Goal: Information Seeking & Learning: Learn about a topic

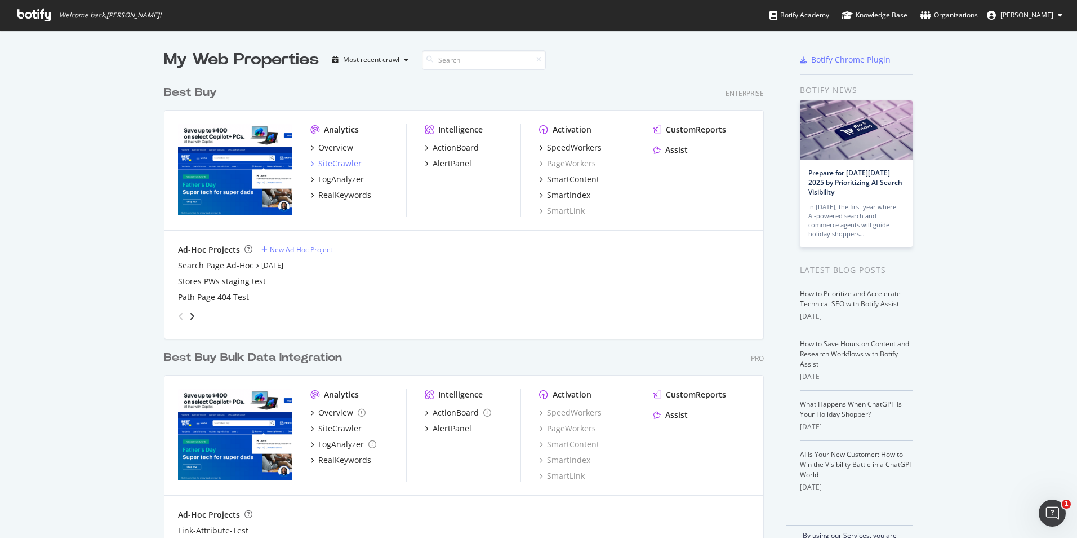
click at [342, 160] on div "SiteCrawler" at bounding box center [339, 163] width 43 height 11
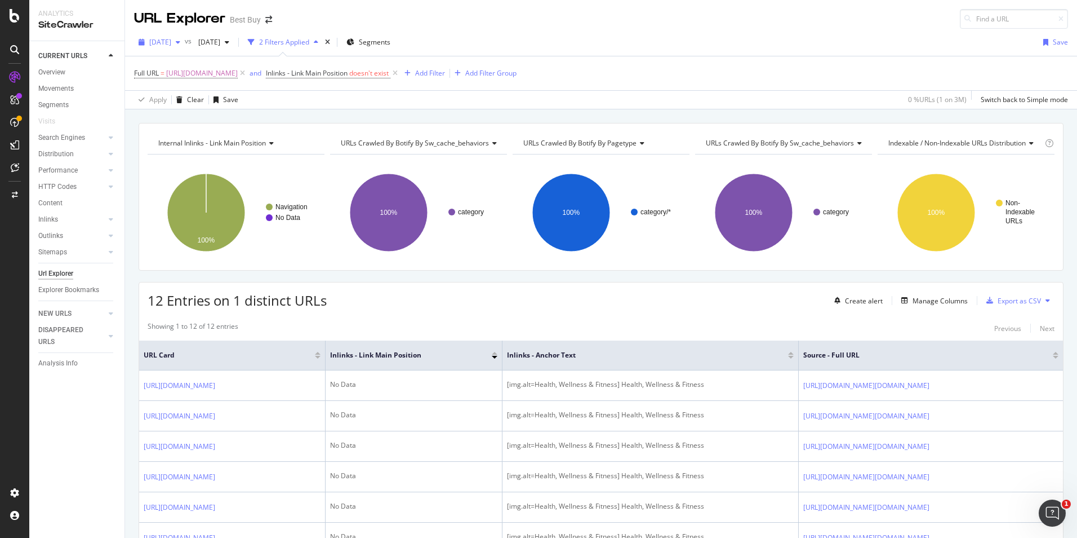
click at [167, 43] on span "[DATE]" at bounding box center [160, 42] width 22 height 10
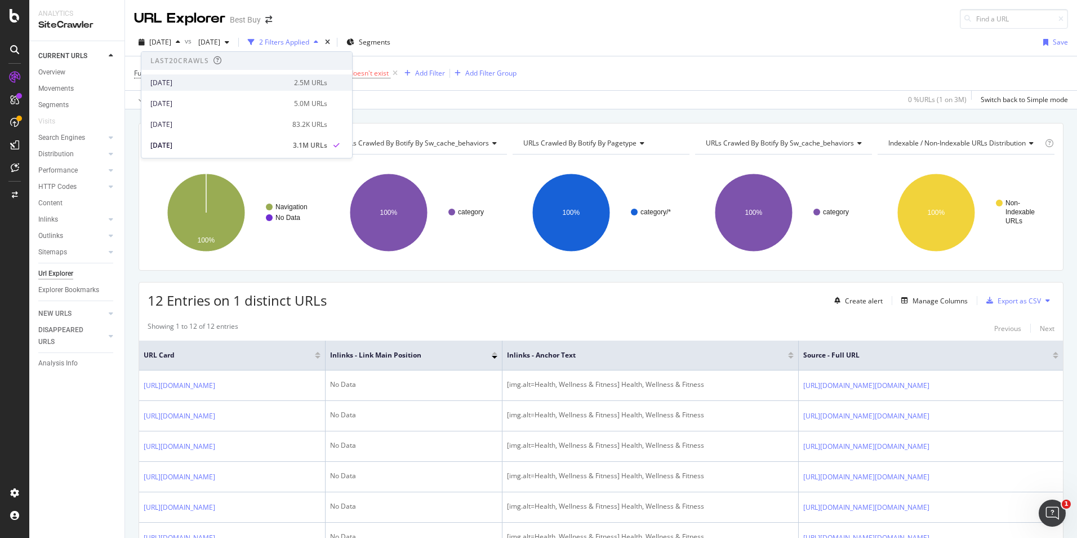
click at [170, 81] on div "[DATE]" at bounding box center [218, 83] width 137 height 10
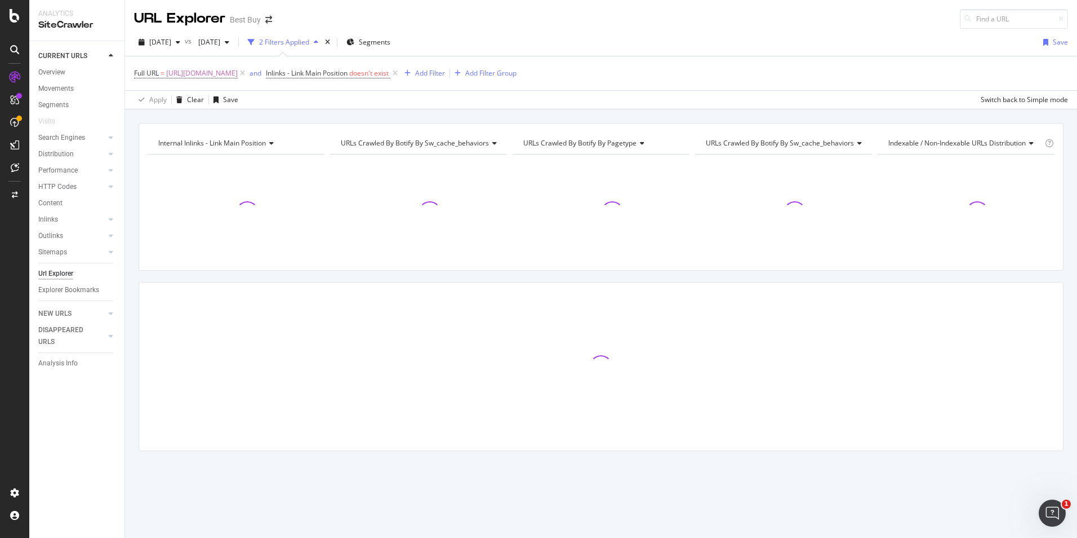
click at [227, 48] on div "[DATE]" at bounding box center [214, 42] width 40 height 17
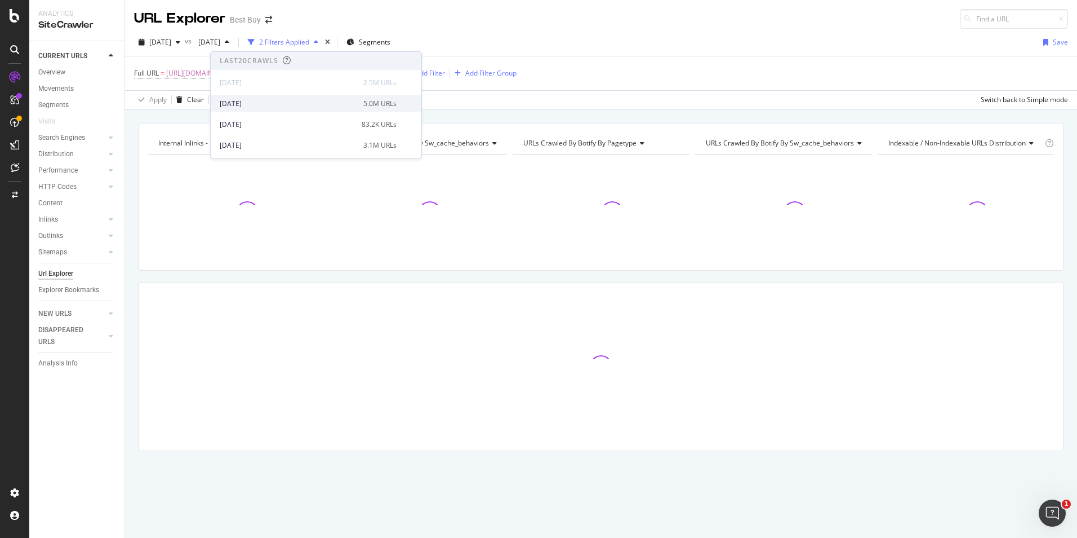
click at [233, 105] on div "[DATE]" at bounding box center [288, 104] width 137 height 10
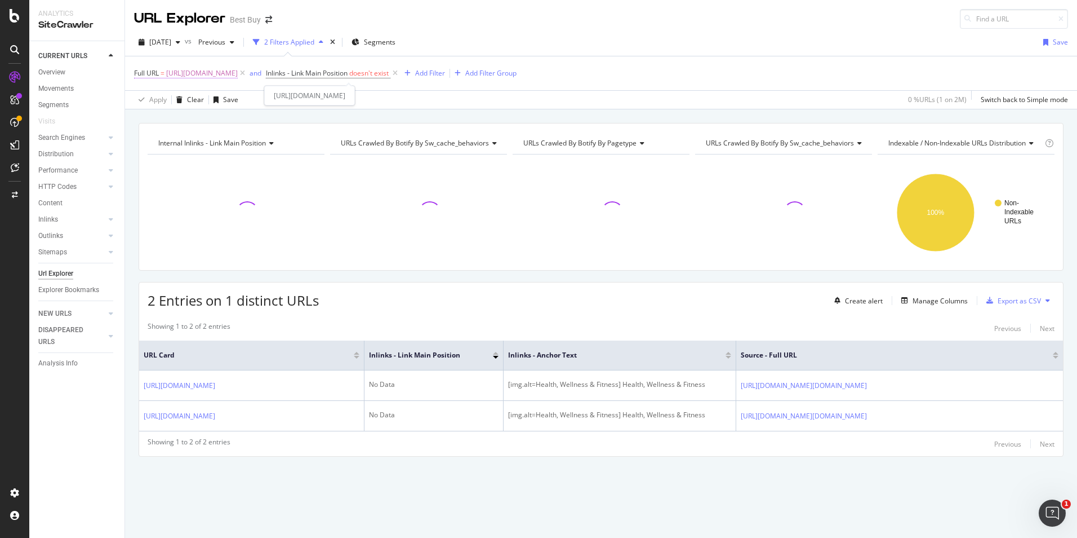
click at [238, 69] on span "[URL][DOMAIN_NAME]" at bounding box center [202, 73] width 72 height 16
click at [174, 103] on icon at bounding box center [174, 99] width 8 height 7
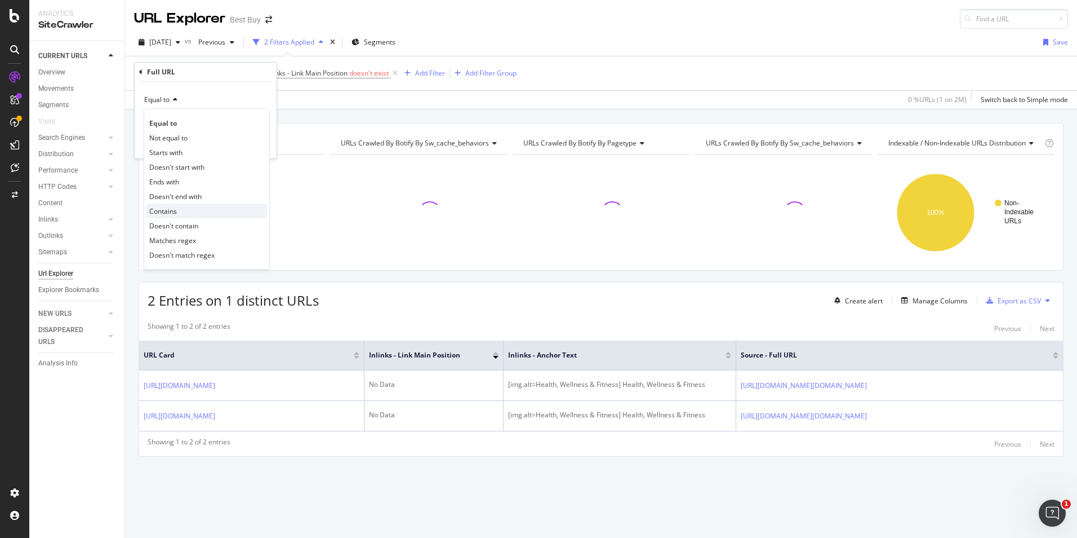
click at [174, 204] on div "Contains" at bounding box center [207, 210] width 121 height 15
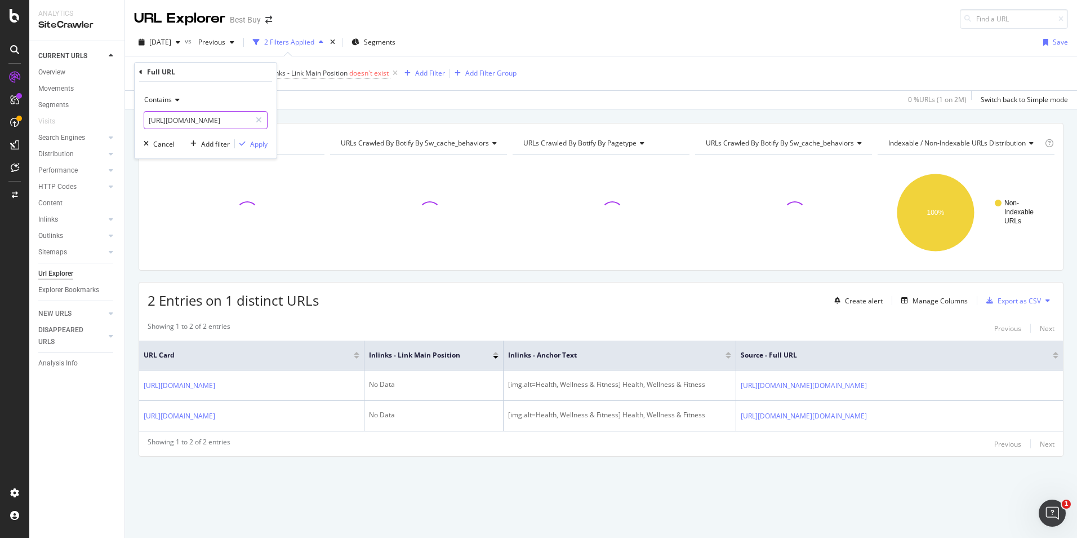
click at [232, 115] on input "[URL][DOMAIN_NAME]" at bounding box center [197, 120] width 107 height 18
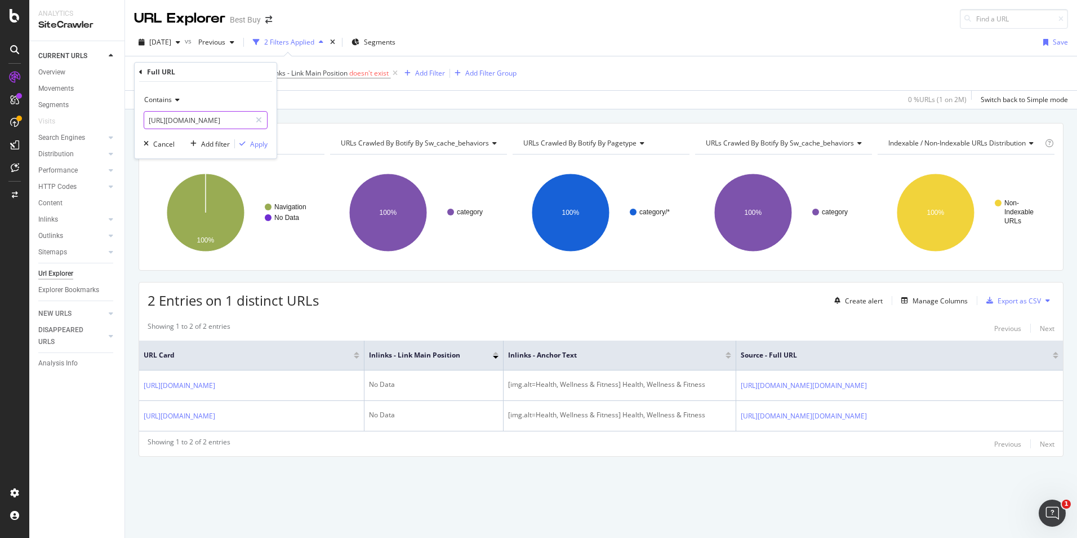
click at [239, 119] on input "[URL][DOMAIN_NAME]" at bounding box center [197, 120] width 107 height 18
drag, startPoint x: 239, startPoint y: 119, endPoint x: 124, endPoint y: 125, distance: 115.1
click at [124, 125] on body "Analytics SiteCrawler CURRENT URLS Overview Movements Segments Visits Search En…" at bounding box center [538, 269] width 1077 height 538
drag, startPoint x: 215, startPoint y: 119, endPoint x: 166, endPoint y: 124, distance: 48.7
click at [166, 124] on input "[URL][DOMAIN_NAME]" at bounding box center [197, 120] width 107 height 18
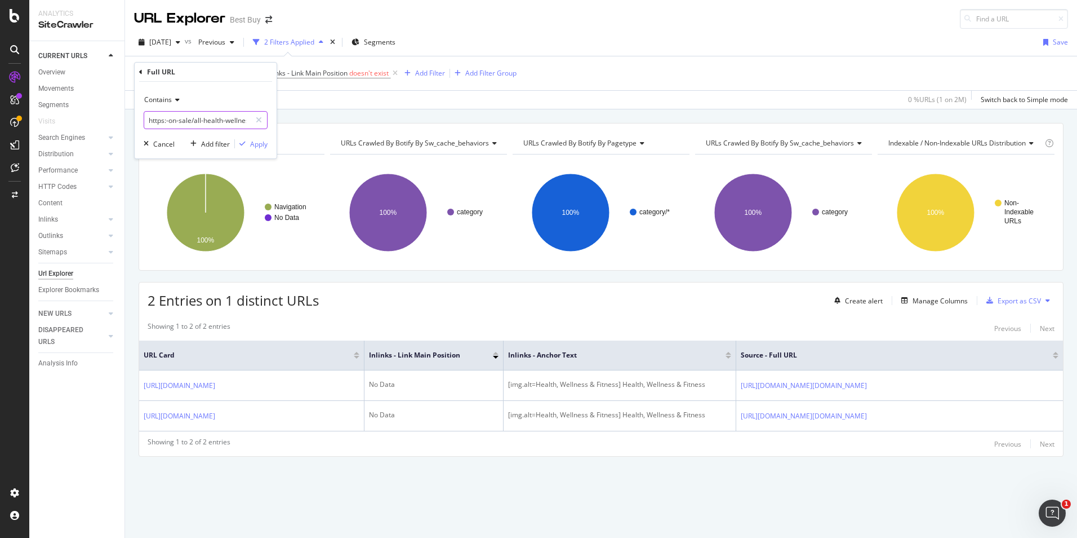
drag, startPoint x: 237, startPoint y: 121, endPoint x: 159, endPoint y: 126, distance: 77.9
click at [159, 126] on input "https:-on-sale/all-health-wellness-fitness-on-sale/pcmcat1690897564372.c?id=pcm…" at bounding box center [197, 120] width 107 height 18
drag, startPoint x: 221, startPoint y: 119, endPoint x: 135, endPoint y: 127, distance: 86.5
click at [135, 127] on div "Contains httlness-fitness-on-sale/pcmcat1690897564372.c?id=pcmcat1690897564372 …" at bounding box center [206, 120] width 142 height 77
click at [150, 119] on input "/pcmcat1690897564372.c?id=pcmcat1690897564372" at bounding box center [197, 120] width 107 height 18
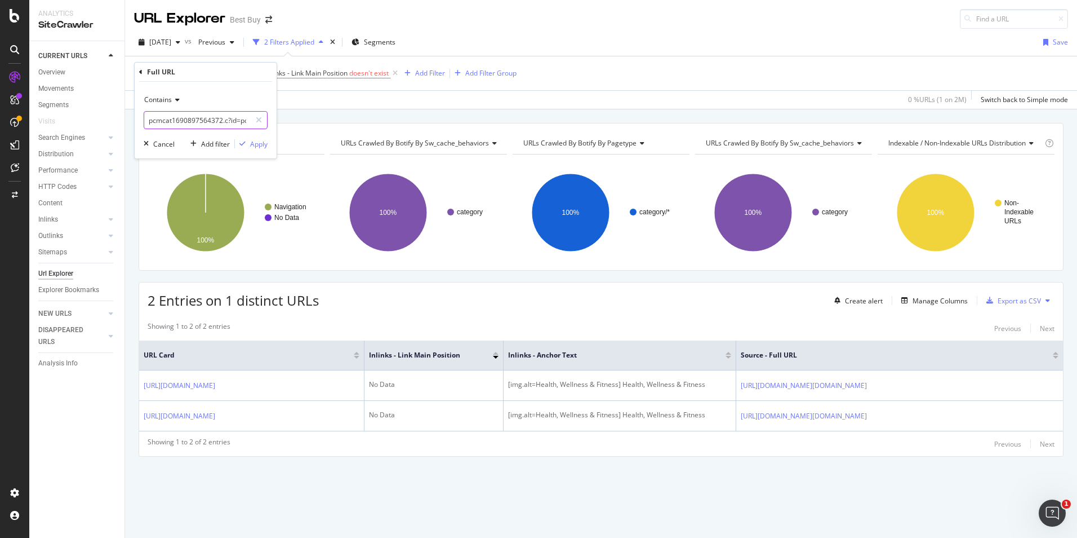
scroll to position [0, 66]
drag, startPoint x: 222, startPoint y: 121, endPoint x: 325, endPoint y: 127, distance: 102.8
click at [325, 127] on body "Analytics SiteCrawler CURRENT URLS Overview Movements Segments Visits Search En…" at bounding box center [538, 269] width 1077 height 538
type input "pcmcat1690897564372"
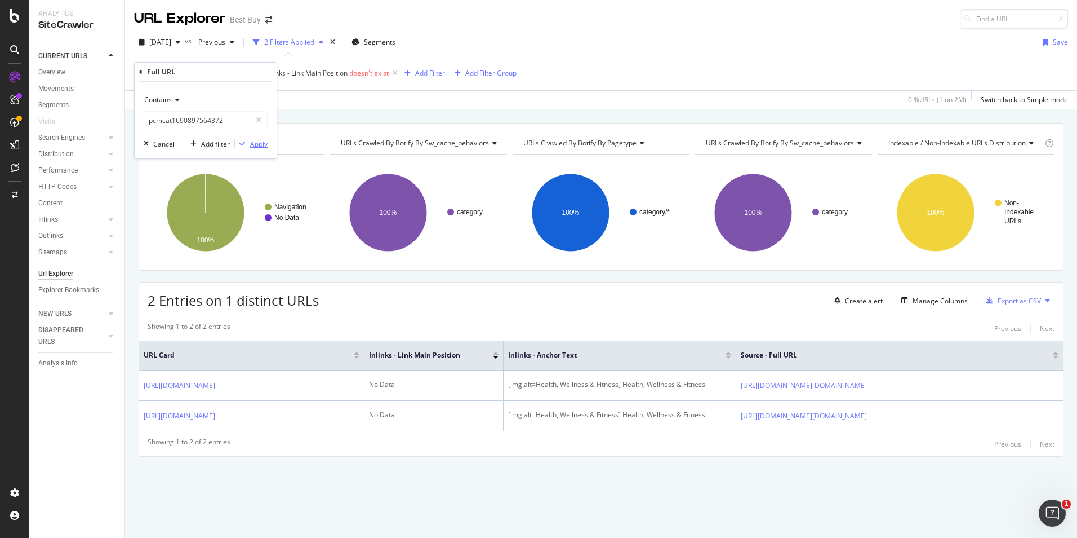
click at [261, 144] on div "Apply" at bounding box center [258, 144] width 17 height 10
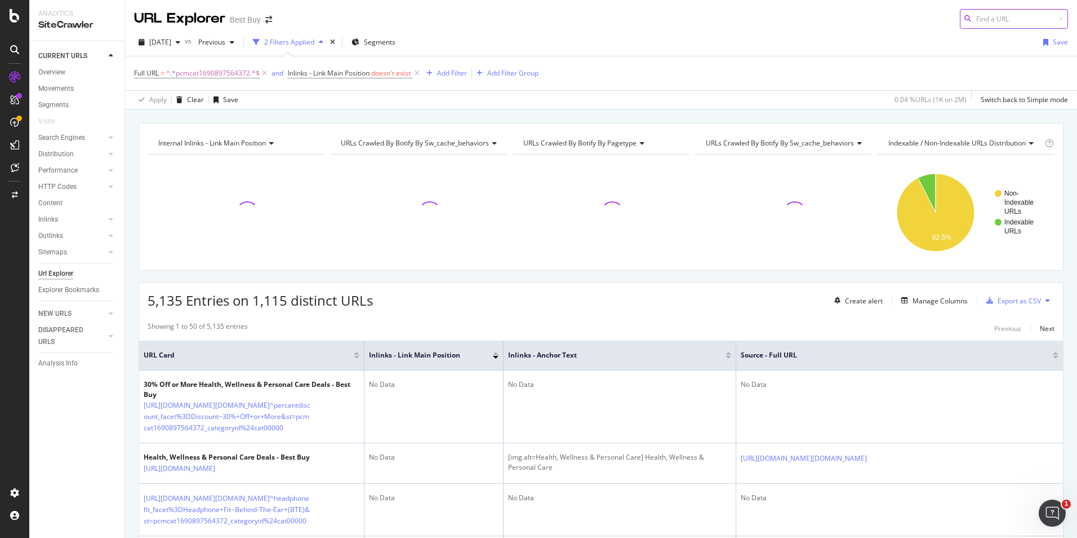
click at [859, 15] on input at bounding box center [1014, 19] width 108 height 20
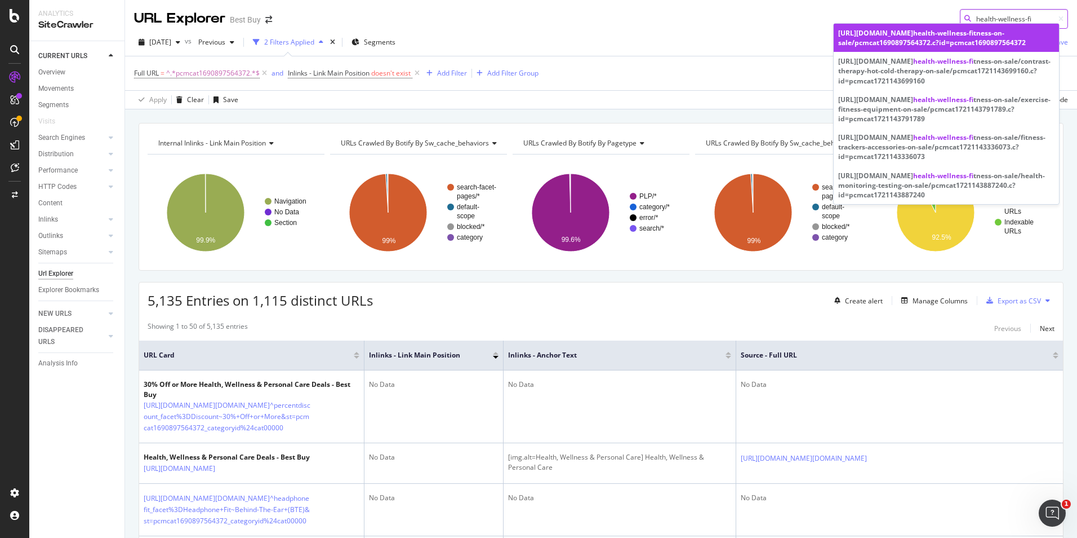
type input "health-wellness-fi"
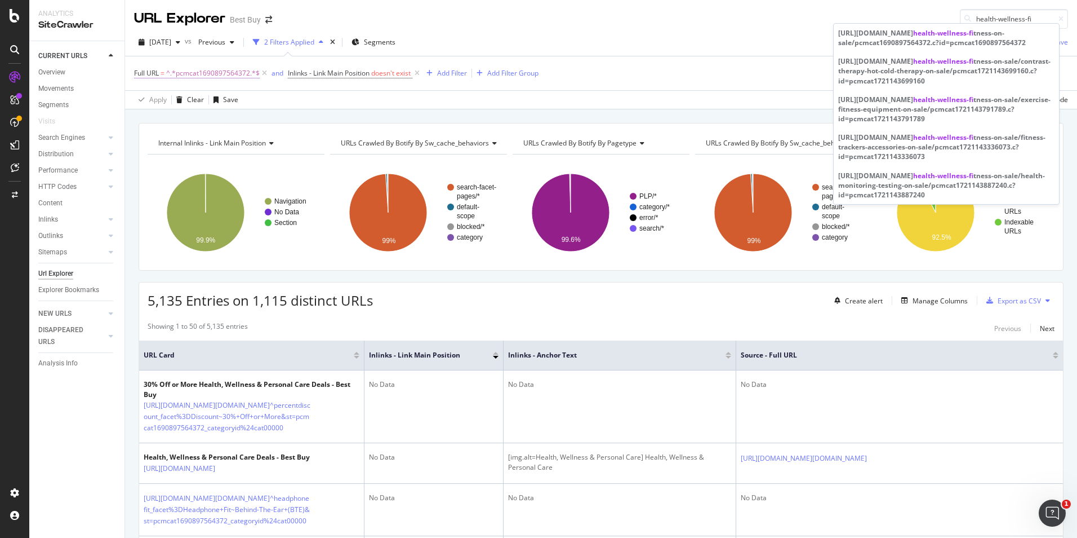
click at [238, 72] on span "^.*pcmcat1690897564372.*$" at bounding box center [213, 73] width 94 height 16
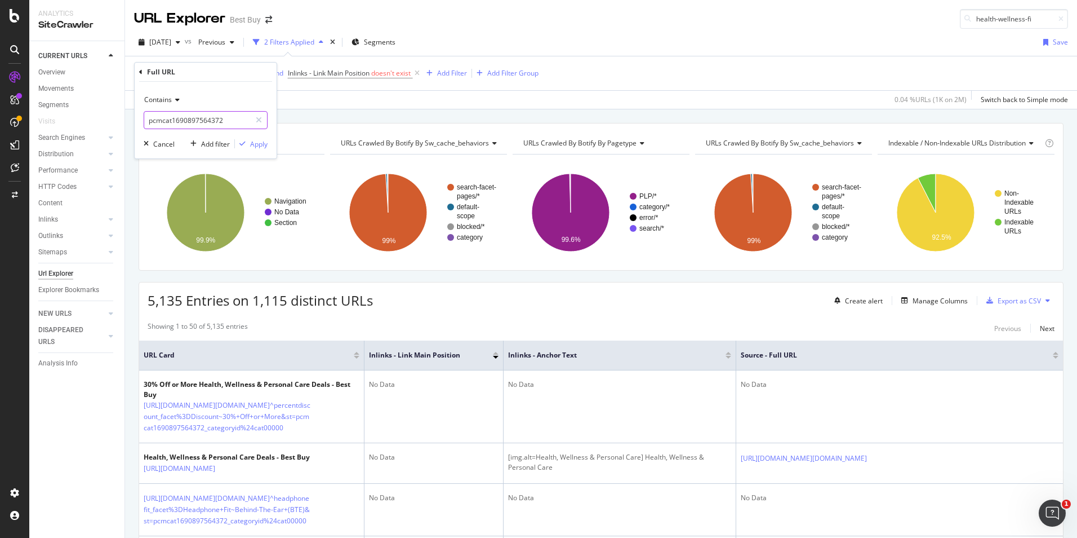
click at [242, 122] on input "pcmcat1690897564372" at bounding box center [197, 120] width 107 height 18
paste input "[URL][DOMAIN_NAME][DOMAIN_NAME][DOMAIN_NAME][DOMAIN_NAME][DOMAIN_NAME]"
click at [205, 125] on input "[URL][DOMAIN_NAME][DOMAIN_NAME][DOMAIN_NAME][DOMAIN_NAME][DOMAIN_NAME]" at bounding box center [197, 120] width 107 height 18
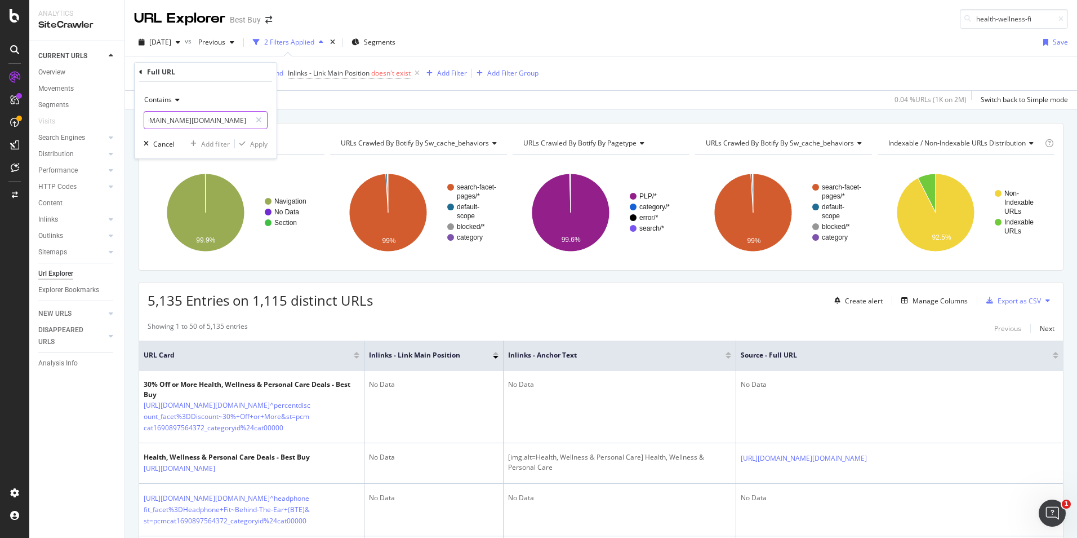
click at [227, 119] on input "[URL][DOMAIN_NAME][DOMAIN_NAME][DOMAIN_NAME][DOMAIN_NAME][DOMAIN_NAME]" at bounding box center [197, 120] width 107 height 18
type input "[URL][DOMAIN_NAME][DOMAIN_NAME][DOMAIN_NAME][DOMAIN_NAME][DOMAIN_NAME]"
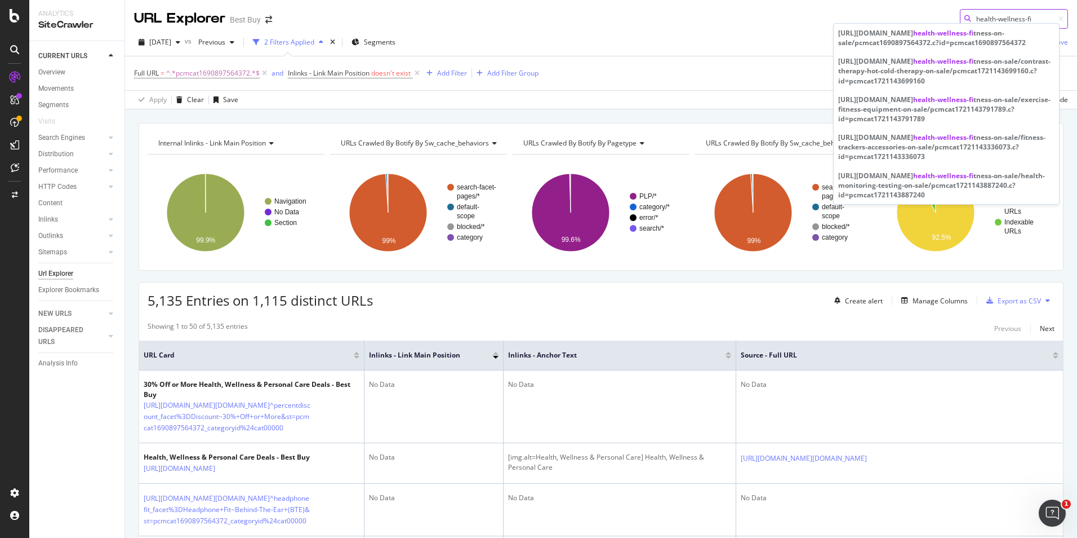
click at [859, 23] on body "Analytics SiteCrawler CURRENT URLS Overview Movements Segments Visits Search En…" at bounding box center [538, 269] width 1077 height 538
click at [223, 75] on span "^.*pcmcat1690897564372.*$" at bounding box center [213, 73] width 94 height 16
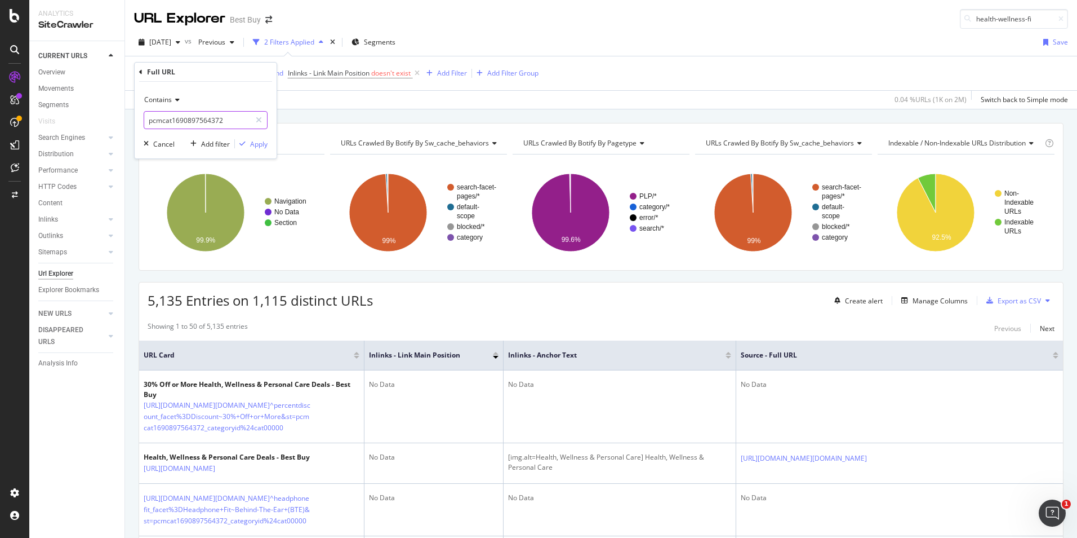
click at [177, 119] on input "pcmcat1690897564372" at bounding box center [197, 120] width 107 height 18
paste input "[URL][DOMAIN_NAME]"
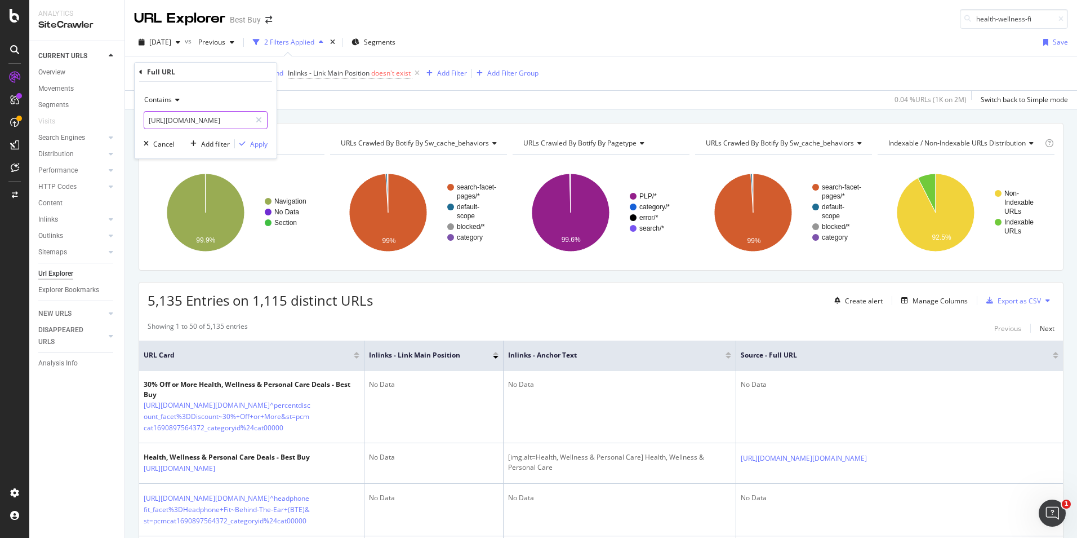
type input "[URL][DOMAIN_NAME]"
click at [171, 98] on span "Contains" at bounding box center [158, 100] width 28 height 10
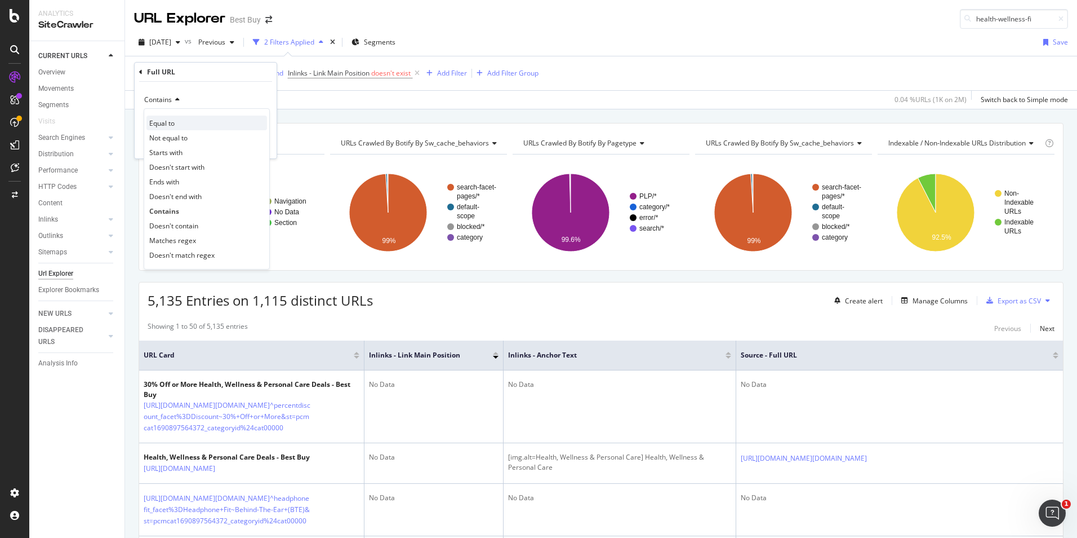
click at [180, 122] on div "Equal to" at bounding box center [207, 123] width 121 height 15
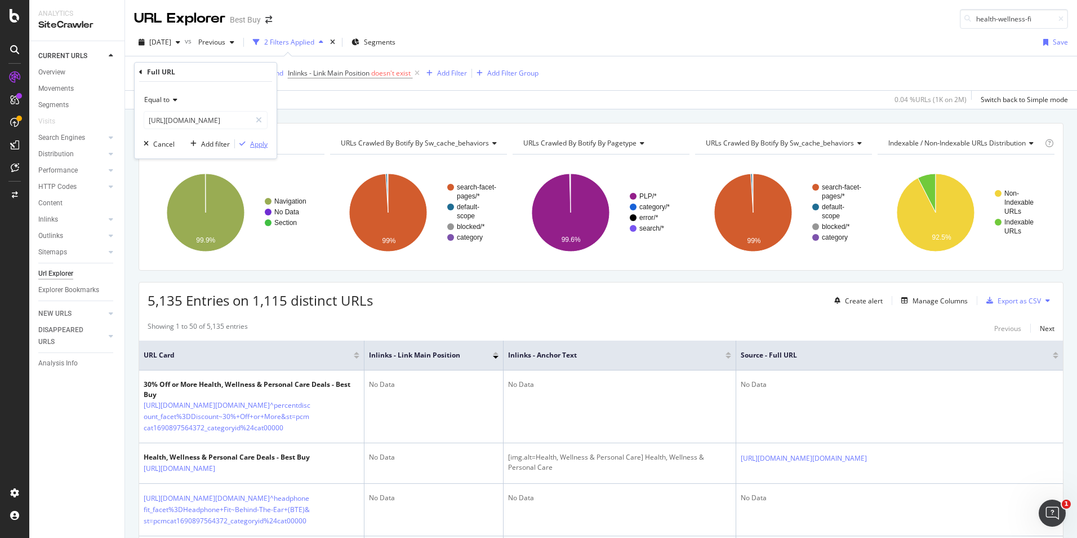
click at [252, 140] on div "Apply" at bounding box center [258, 144] width 17 height 10
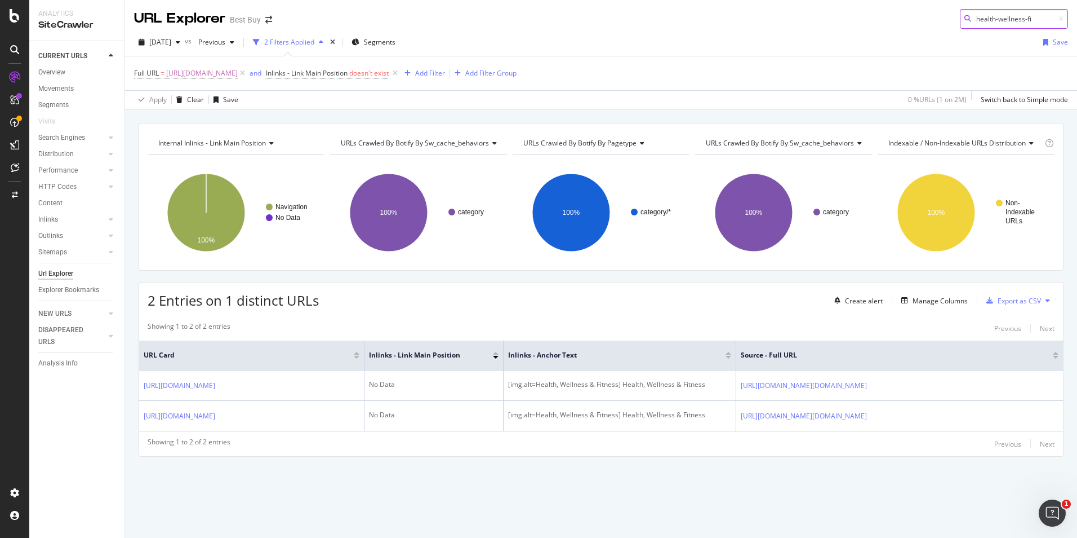
click at [859, 17] on input "health-wellness-fi" at bounding box center [1014, 19] width 108 height 20
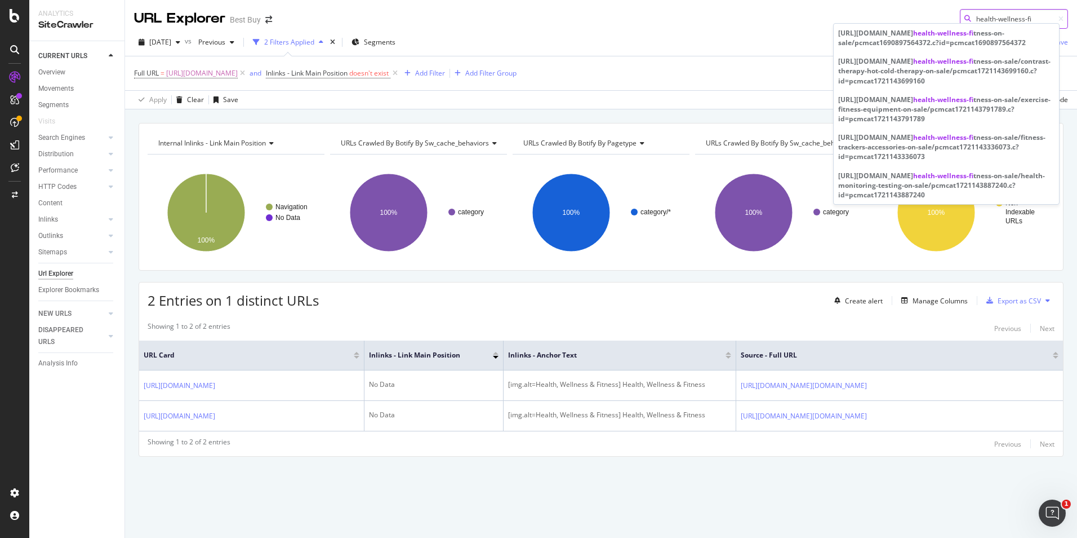
click at [859, 17] on input "health-wellness-fi" at bounding box center [1014, 19] width 108 height 20
paste input "pcmcat748302046148"
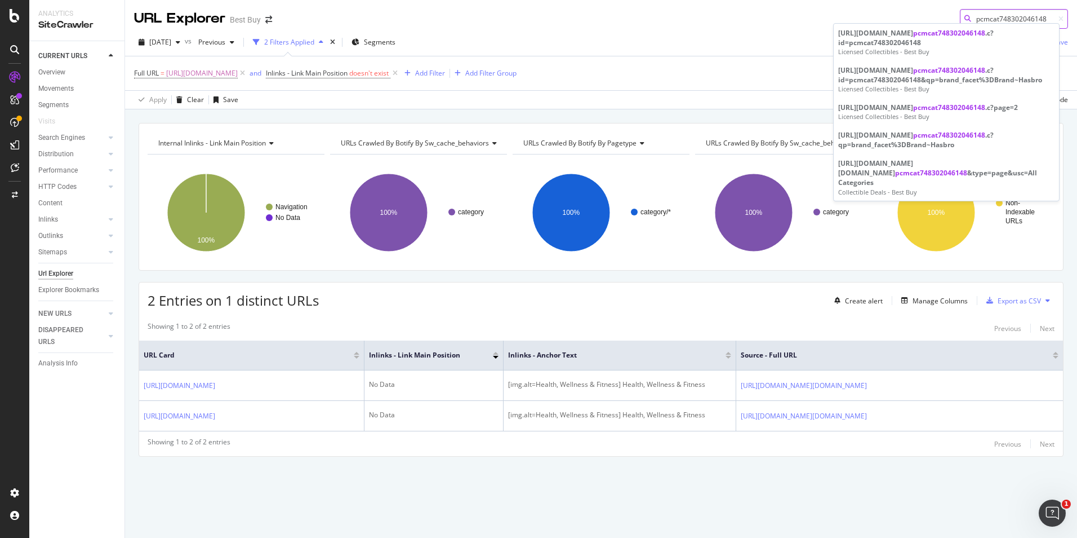
type input "pcmcat748302046148"
click at [238, 76] on span "[URL][DOMAIN_NAME]" at bounding box center [202, 73] width 72 height 16
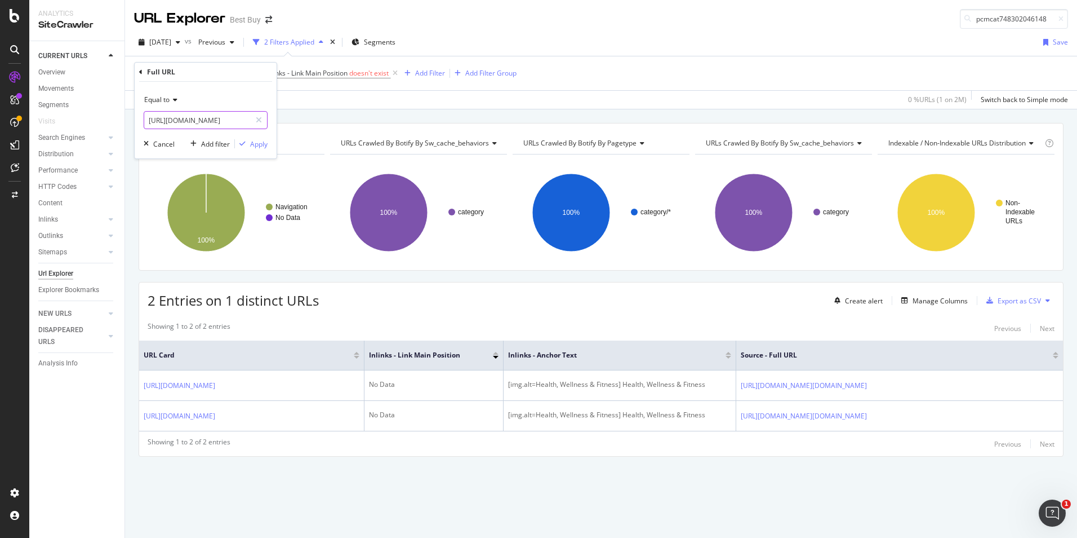
click at [208, 118] on input "[URL][DOMAIN_NAME]" at bounding box center [197, 120] width 107 height 18
paste input "toys-games-collectibles/licensed-collectibles/pcmcat748302046148.c?id=pcmcat748…"
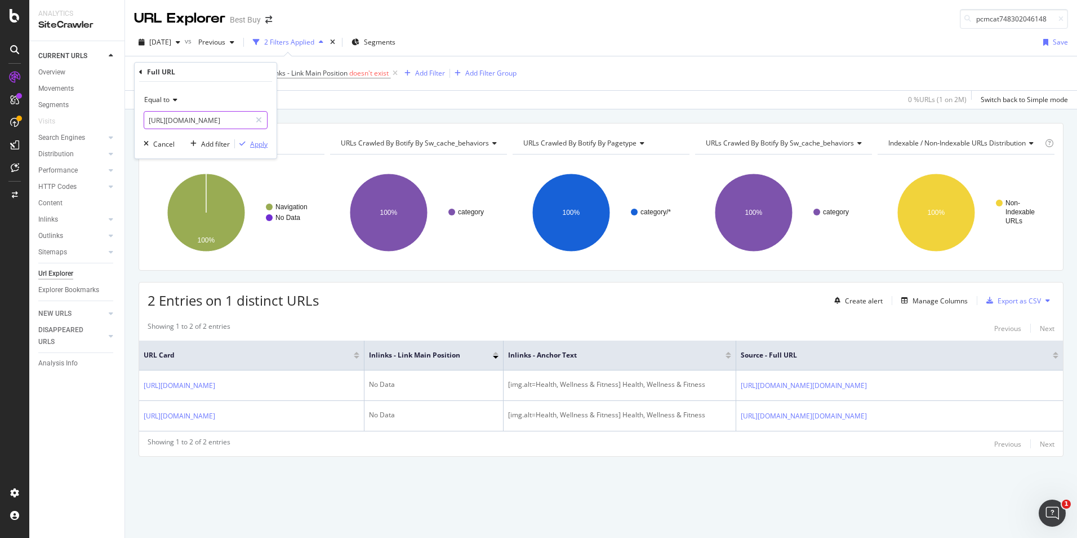
type input "[URL][DOMAIN_NAME]"
click at [257, 147] on div "Apply" at bounding box center [258, 144] width 17 height 10
